Goal: Task Accomplishment & Management: Manage account settings

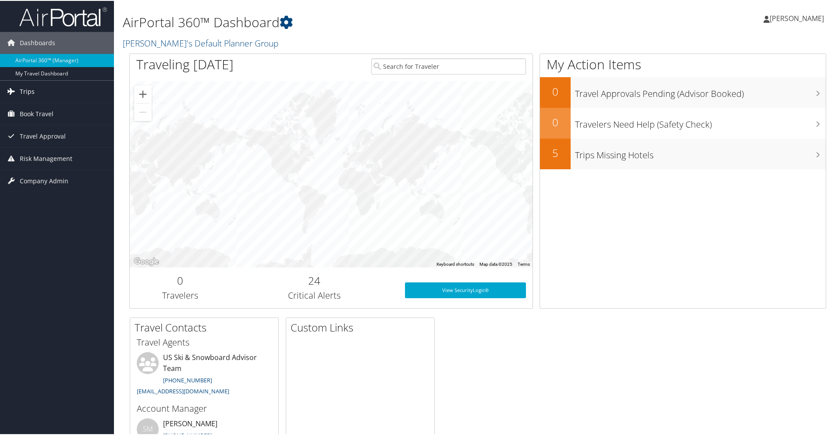
click at [33, 89] on span "Trips" at bounding box center [27, 91] width 15 height 22
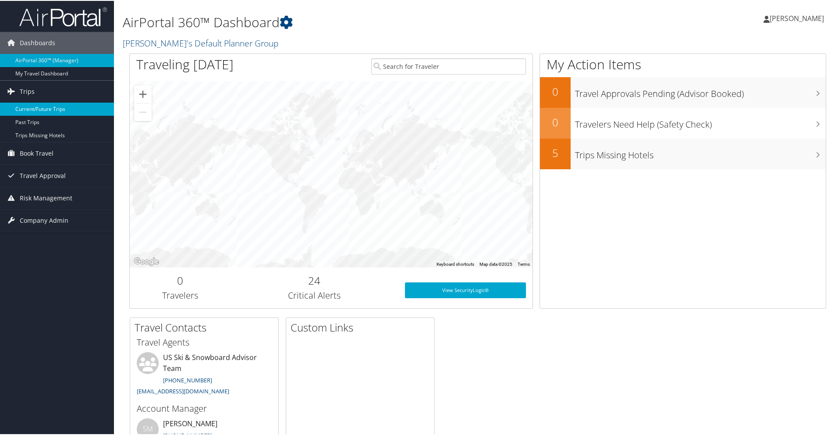
click at [33, 106] on link "Current/Future Trips" at bounding box center [57, 108] width 114 height 13
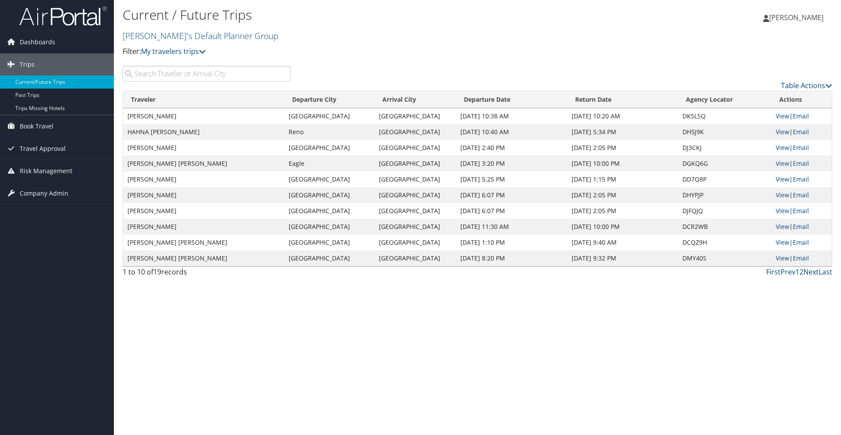
click at [810, 273] on link "Next" at bounding box center [811, 272] width 15 height 10
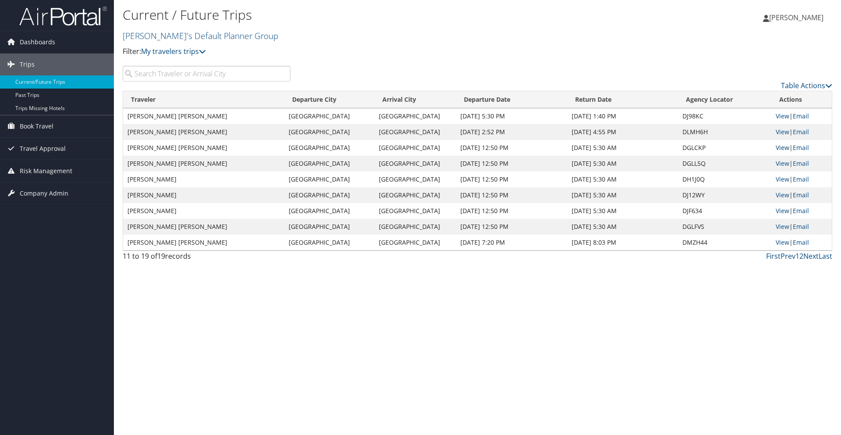
click at [784, 147] on link "View" at bounding box center [783, 147] width 14 height 8
